Goal: Check status: Check status

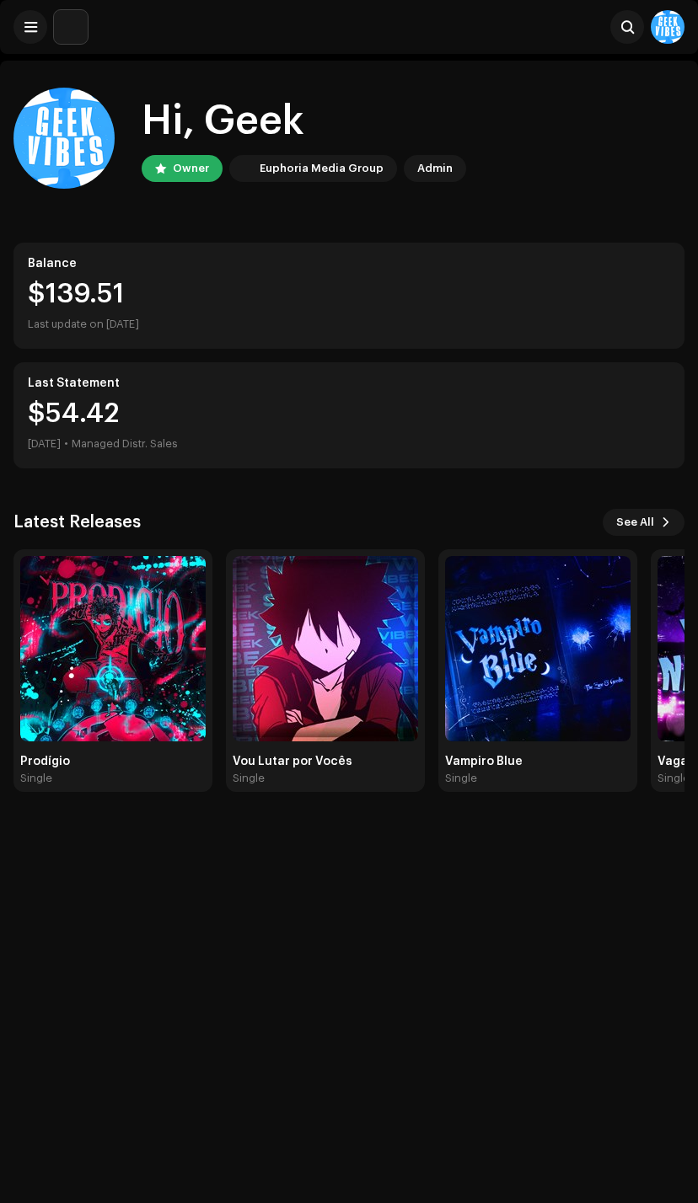
click at [140, 630] on img at bounding box center [112, 648] width 185 height 185
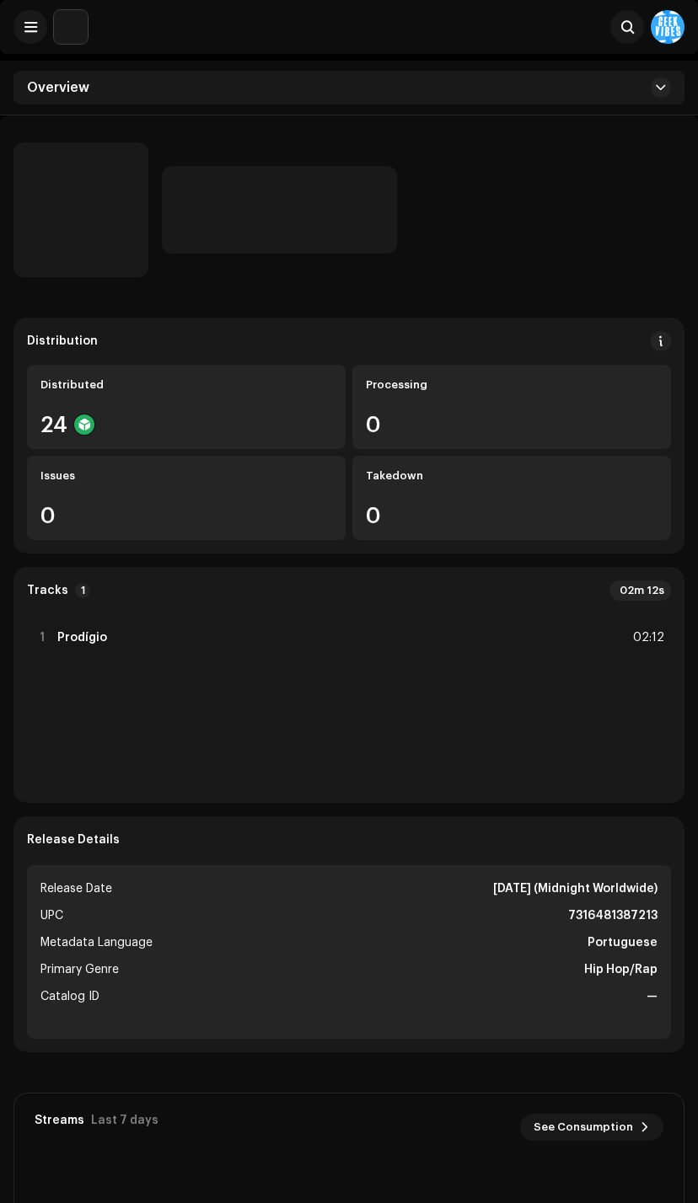
click at [663, 458] on div "Takedown 0" at bounding box center [511, 498] width 319 height 84
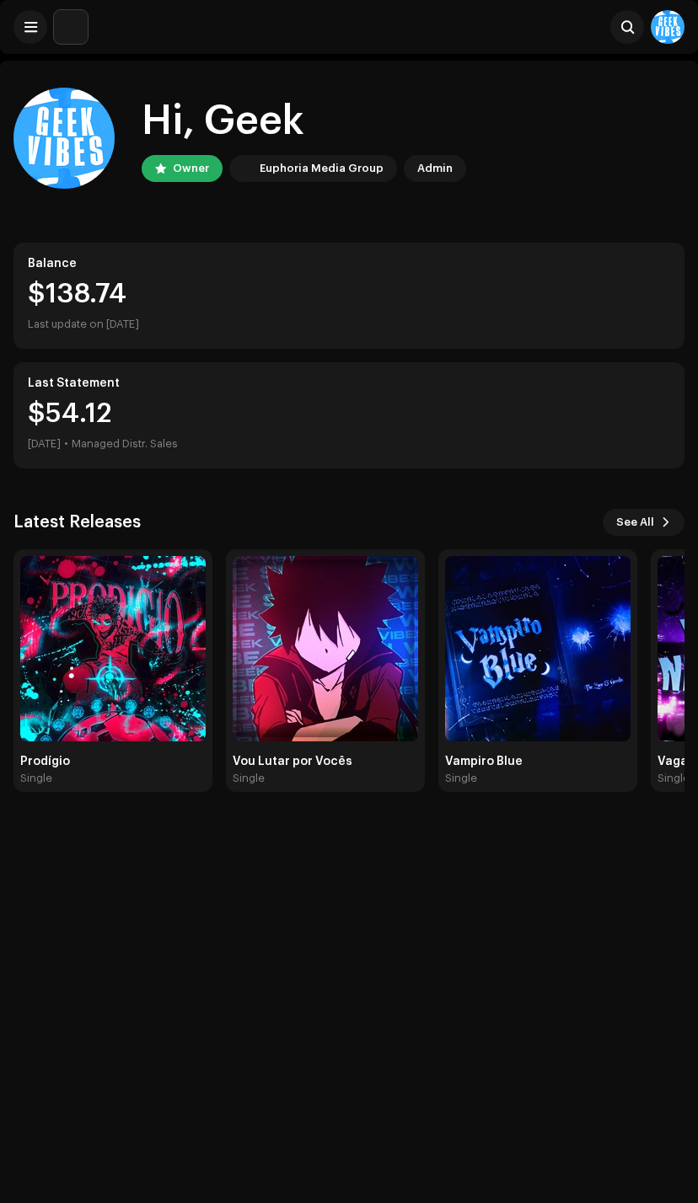
click at [171, 673] on img at bounding box center [112, 648] width 185 height 185
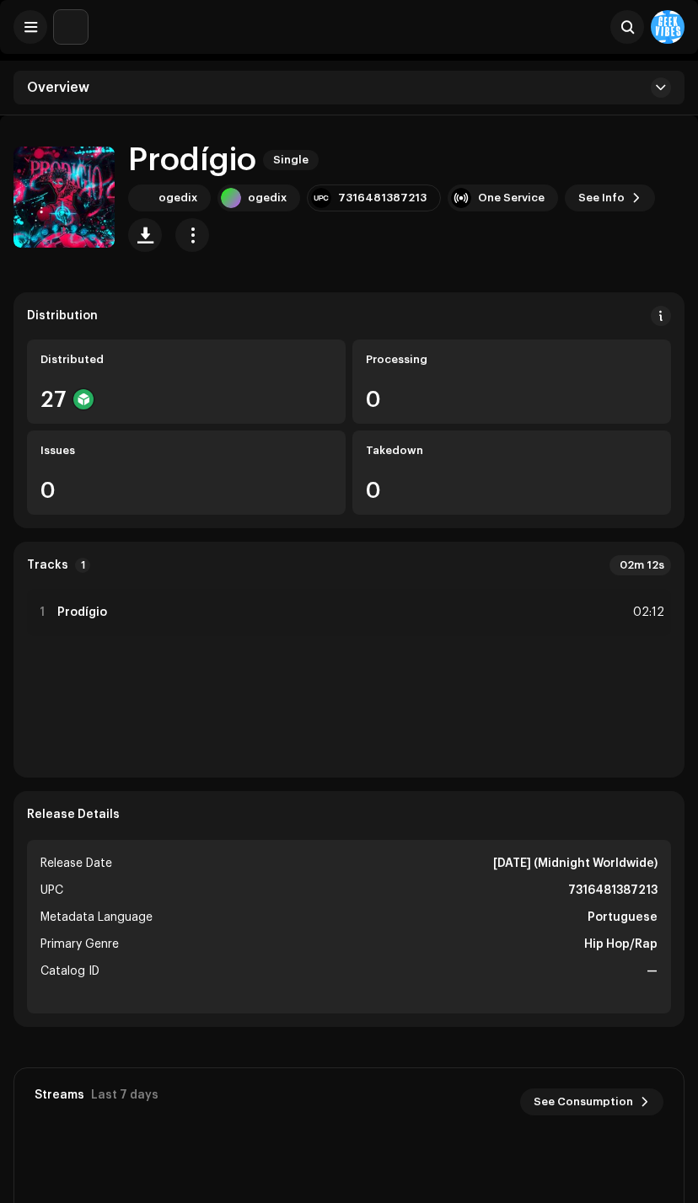
click at [82, 190] on img at bounding box center [63, 197] width 101 height 101
click at [85, 203] on img at bounding box center [63, 197] width 101 height 101
click at [96, 179] on img at bounding box center [63, 197] width 101 height 101
click at [94, 188] on img at bounding box center [63, 197] width 101 height 101
click at [88, 190] on img at bounding box center [63, 197] width 101 height 101
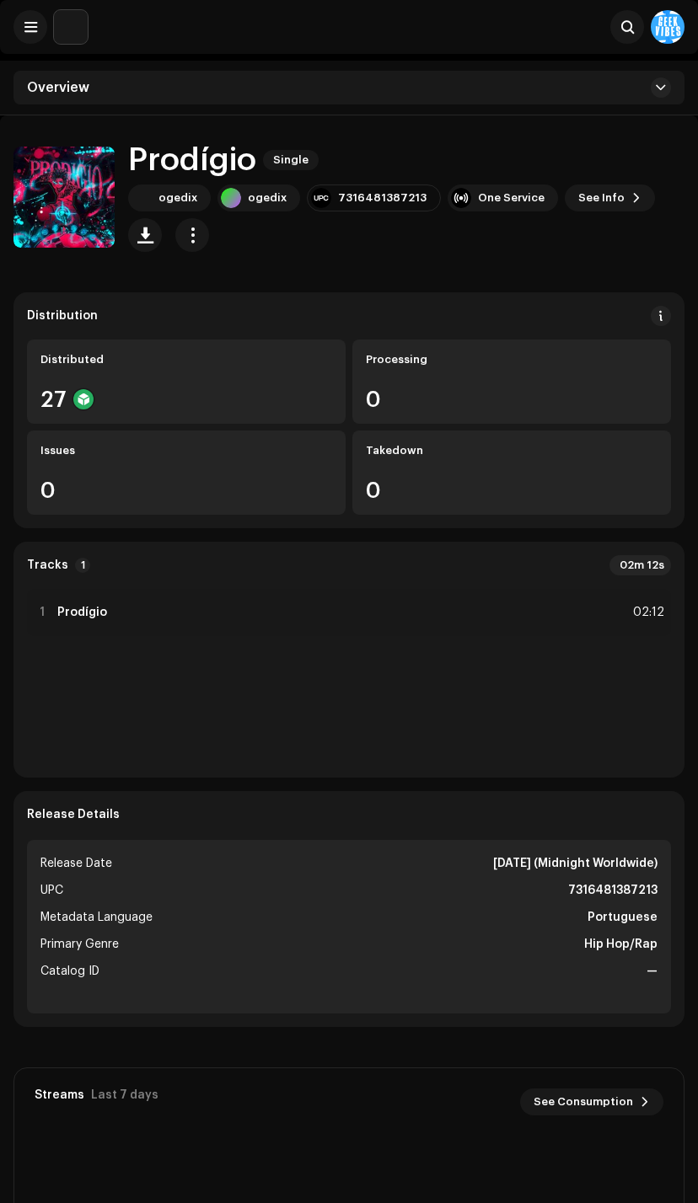
click at [82, 206] on img at bounding box center [63, 197] width 101 height 101
click at [90, 202] on img at bounding box center [63, 197] width 101 height 101
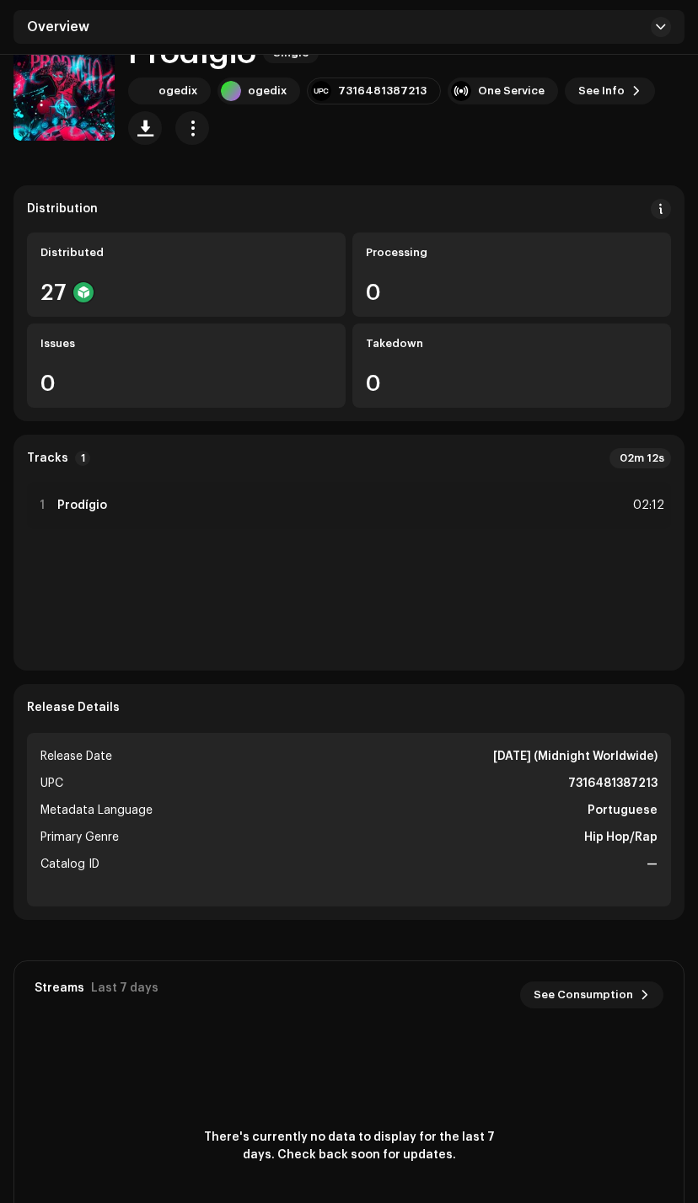
scroll to position [64, 0]
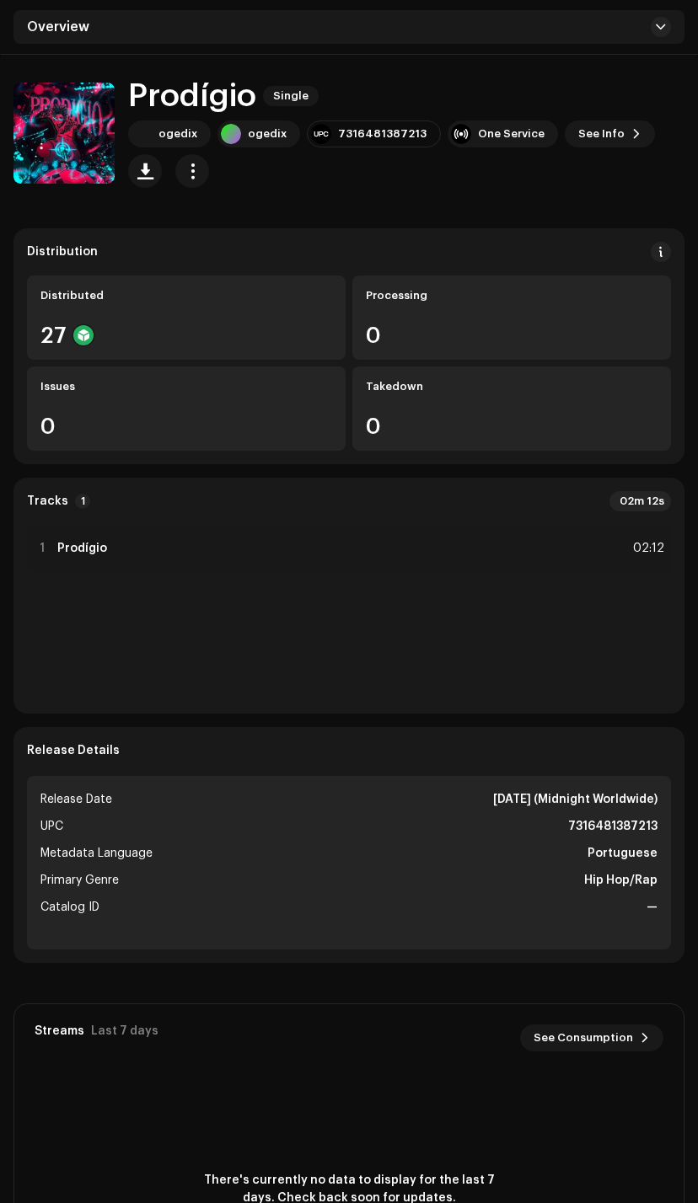
click at [92, 145] on img at bounding box center [63, 133] width 101 height 101
click at [99, 132] on img at bounding box center [63, 133] width 101 height 101
